Goal: Consume media (video, audio): Consume media (video, audio)

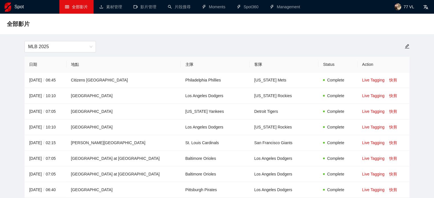
click at [250, 58] on th "客隊" at bounding box center [284, 65] width 69 height 16
click at [69, 45] on span "MLB 2025" at bounding box center [60, 46] width 64 height 11
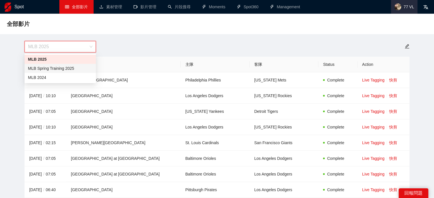
click at [403, 5] on span "77 VL" at bounding box center [404, 7] width 27 height 14
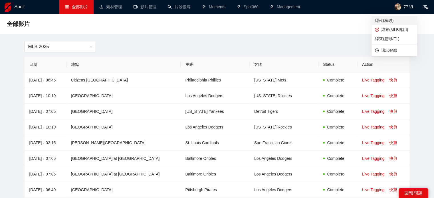
click at [389, 21] on span "緯來(棒球)" at bounding box center [394, 20] width 39 height 6
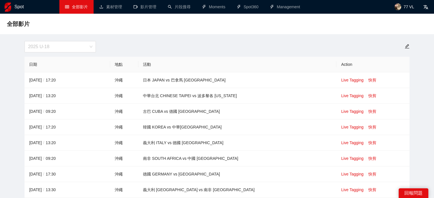
click at [57, 49] on span "2025 U-18" at bounding box center [60, 46] width 64 height 11
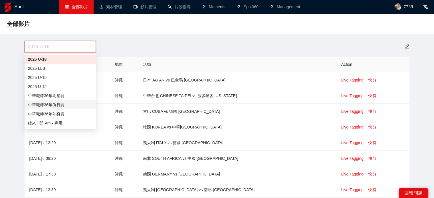
click at [63, 107] on div "中華職棒36年例行賽" at bounding box center [60, 105] width 64 height 6
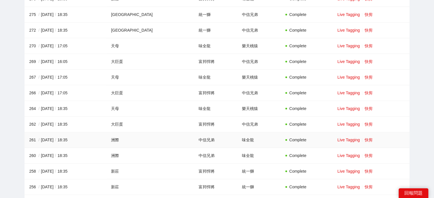
scroll to position [628, 0]
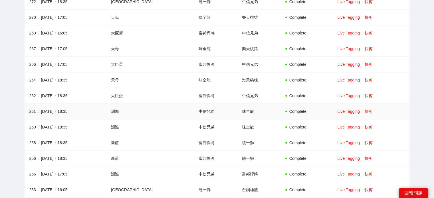
click at [365, 109] on link "快剪" at bounding box center [369, 111] width 8 height 5
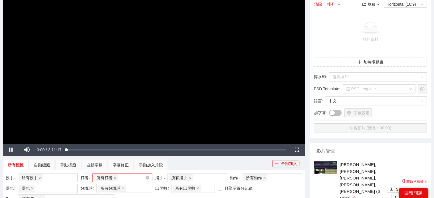
scroll to position [86, 0]
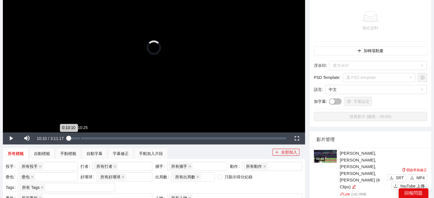
click at [78, 141] on div "Loaded : 0.26% 0:10:25 0:10:10" at bounding box center [177, 139] width 223 height 12
click at [89, 139] on div "0:18:03" at bounding box center [89, 139] width 0 height 2
click at [93, 138] on div "0:21:33" at bounding box center [93, 139] width 0 height 2
click at [97, 138] on div "Loaded : 11.34% 0:24:49 0:24:19" at bounding box center [176, 139] width 217 height 2
click at [100, 137] on div "Loaded : 13.28% 0:28:04 0:25:19" at bounding box center [177, 139] width 223 height 12
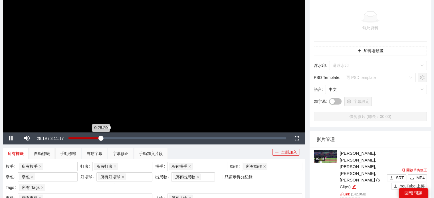
click at [104, 137] on div "Loaded : 14.85% 0:31:05 0:28:20" at bounding box center [177, 139] width 223 height 12
click at [104, 138] on div "0:31:05" at bounding box center [85, 139] width 35 height 2
click at [100, 136] on div "Loaded : 17.46% 0:28:49 0:33:20" at bounding box center [177, 139] width 223 height 12
click at [99, 138] on div "0:28:19" at bounding box center [84, 139] width 32 height 2
click at [98, 138] on div "0:26:04" at bounding box center [83, 139] width 30 height 2
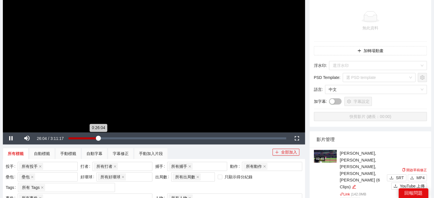
click at [96, 138] on div "0:26:04" at bounding box center [83, 139] width 30 height 2
click at [95, 138] on div "0:23:19" at bounding box center [81, 139] width 27 height 2
click at [92, 138] on div "0:22:42" at bounding box center [81, 139] width 26 height 2
click at [92, 138] on div "0:20:33" at bounding box center [79, 139] width 23 height 2
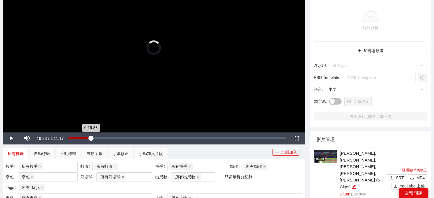
click at [90, 138] on div "0:19:33" at bounding box center [79, 139] width 22 height 2
click at [89, 138] on div "0:19:34" at bounding box center [79, 139] width 22 height 2
click at [88, 138] on div "0:17:02" at bounding box center [77, 139] width 19 height 2
click at [86, 138] on div "0:16:02" at bounding box center [77, 139] width 18 height 2
click at [85, 138] on div "0:15:02" at bounding box center [77, 139] width 18 height 2
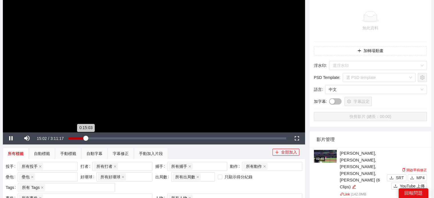
click at [84, 138] on div "0:15:03" at bounding box center [76, 139] width 17 height 2
click at [83, 138] on div "0:13:17" at bounding box center [75, 139] width 15 height 2
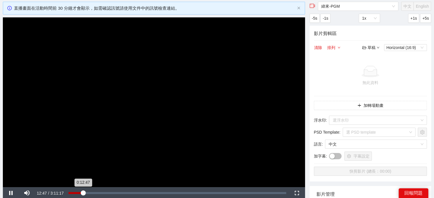
scroll to position [29, 0]
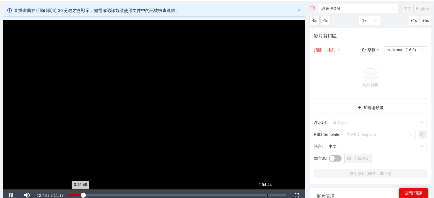
click at [268, 195] on div "Loaded : 6.80% 2:54:44 0:12:48" at bounding box center [176, 196] width 217 height 2
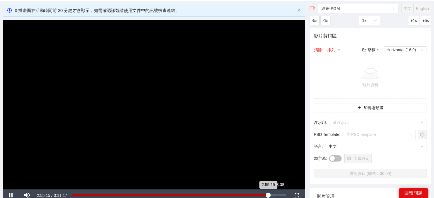
click at [277, 195] on div "Loaded : 91.64% 3:03:08 2:55:15" at bounding box center [179, 196] width 214 height 2
click at [282, 195] on div "3:07:28" at bounding box center [282, 196] width 0 height 2
click at [277, 194] on div "Loaded : 98.07% 3:03:39 3:07:29" at bounding box center [179, 196] width 220 height 12
click at [273, 196] on div "3:03:24" at bounding box center [174, 196] width 205 height 2
click at [282, 194] on div "Loaded : 93.89% 3:08:14 2:59:34" at bounding box center [179, 196] width 220 height 12
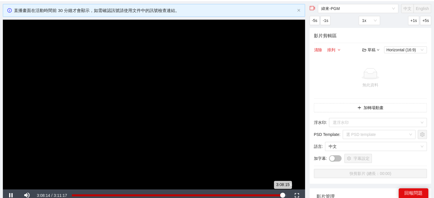
click at [283, 195] on div "3:08:15" at bounding box center [177, 196] width 211 height 2
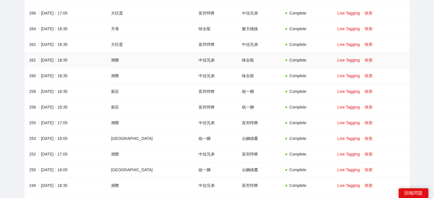
scroll to position [685, 0]
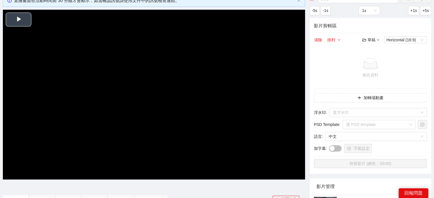
scroll to position [29, 0]
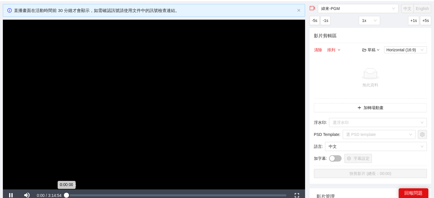
click at [70, 194] on div "Loaded : 0.05% 0:02:31 0:00:00" at bounding box center [176, 196] width 225 height 12
click at [74, 194] on div "Loaded : 2.00% 0:06:50 0:06:50" at bounding box center [176, 196] width 225 height 12
click at [78, 195] on div "Loaded : 3.59% 0:09:52 0:06:50" at bounding box center [176, 196] width 220 height 2
click at [87, 194] on div "Loaded : 0.00% 0:16:22 0:16:37" at bounding box center [177, 196] width 223 height 12
click at [94, 193] on div "Loaded : 8.57% 0:23:01 0:16:37" at bounding box center [177, 196] width 223 height 12
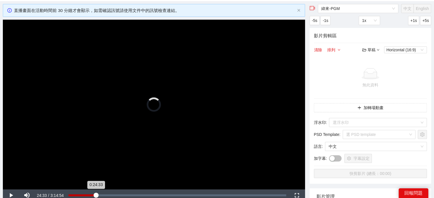
click at [96, 195] on div "0:24:33" at bounding box center [81, 196] width 27 height 2
click at [98, 195] on div "0:26:20" at bounding box center [82, 196] width 29 height 2
click at [100, 195] on div "0:27:52" at bounding box center [83, 196] width 31 height 2
click at [101, 195] on div "0:29:55" at bounding box center [84, 196] width 32 height 2
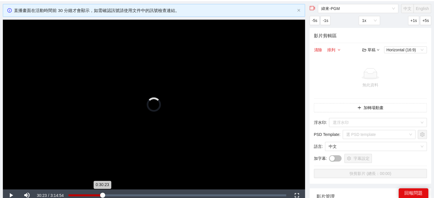
click at [102, 195] on div "0:30:23" at bounding box center [85, 196] width 34 height 2
click at [99, 195] on div "0:30:23" at bounding box center [85, 196] width 34 height 2
click at [97, 195] on div "0:27:38" at bounding box center [83, 196] width 31 height 2
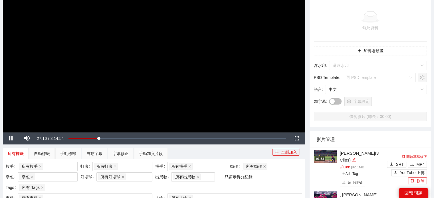
click at [132, 58] on video "Video Player" at bounding box center [154, 48] width 302 height 170
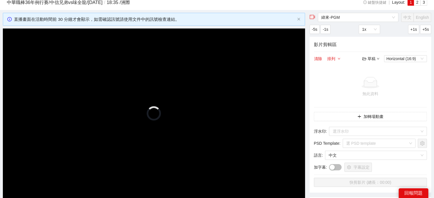
scroll to position [57, 0]
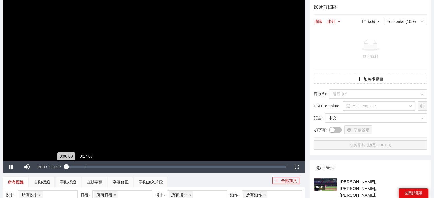
click at [86, 163] on div "Loaded : 0.10% 0:17:07 0:00:00" at bounding box center [176, 167] width 225 height 12
click at [86, 166] on div "0:17:07" at bounding box center [77, 167] width 19 height 2
click at [86, 166] on div "0:15:32" at bounding box center [77, 167] width 18 height 2
click at [89, 166] on div "0:17:48" at bounding box center [78, 167] width 20 height 2
click at [94, 166] on div "0:22:03" at bounding box center [80, 167] width 25 height 2
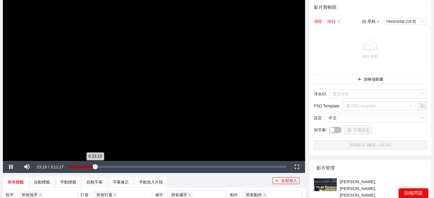
click at [95, 166] on div "0:23:19" at bounding box center [81, 167] width 27 height 2
click at [96, 166] on div "0:24:34" at bounding box center [82, 167] width 28 height 2
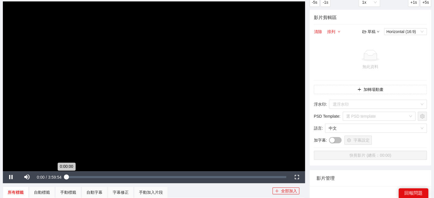
scroll to position [57, 0]
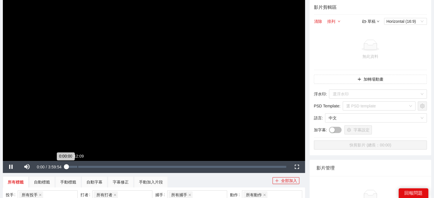
click at [77, 163] on div "Loaded : 0.17% 0:12:09 0:00:00" at bounding box center [176, 167] width 225 height 12
click at [80, 166] on div "0:12:09" at bounding box center [73, 167] width 11 height 2
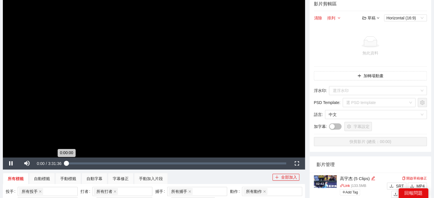
scroll to position [86, 0]
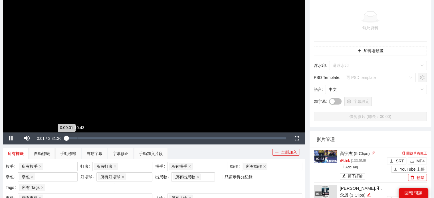
click at [78, 138] on div "0:10:43" at bounding box center [78, 139] width 0 height 2
click at [78, 138] on div "Loaded : 3.73% 0:10:43 0:10:43" at bounding box center [176, 139] width 217 height 2
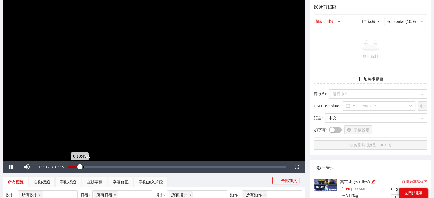
click at [83, 167] on div "0:14:26" at bounding box center [83, 167] width 0 height 2
click at [88, 166] on div "Loaded : 6.95% 0:17:13 0:14:26" at bounding box center [176, 167] width 217 height 2
click at [79, 165] on div "Loaded : 9.03% 0:10:49 0:11:06" at bounding box center [177, 167] width 223 height 12
click at [76, 165] on div "Loaded : 5.29% 0:07:29 0:10:33" at bounding box center [177, 167] width 223 height 12
click at [74, 166] on div "0:07:08" at bounding box center [69, 167] width 7 height 2
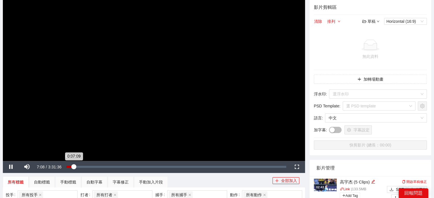
click at [71, 166] on div "0:07:09" at bounding box center [69, 167] width 7 height 2
click at [78, 165] on div "Loaded : 0.00% 0:11:48 0:11:48" at bounding box center [177, 167] width 223 height 12
click at [96, 165] on div "Loaded : 5.81% 0:25:30 0:11:49" at bounding box center [177, 167] width 223 height 12
click at [95, 166] on div "0:26:54" at bounding box center [82, 167] width 28 height 2
click at [92, 165] on div "Loaded : 0.00% 0:24:42 0:25:49" at bounding box center [177, 167] width 223 height 12
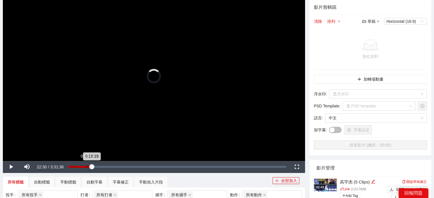
click at [87, 165] on div "Loaded : 10.77% 0:17:46 0:18:19" at bounding box center [177, 167] width 223 height 12
click at [187, 72] on video "Video Player" at bounding box center [154, 76] width 302 height 170
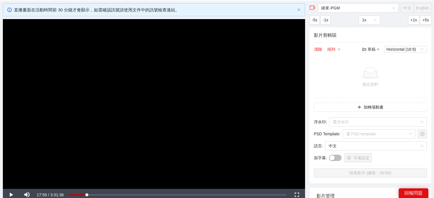
scroll to position [0, 0]
